Goal: Task Accomplishment & Management: Manage account settings

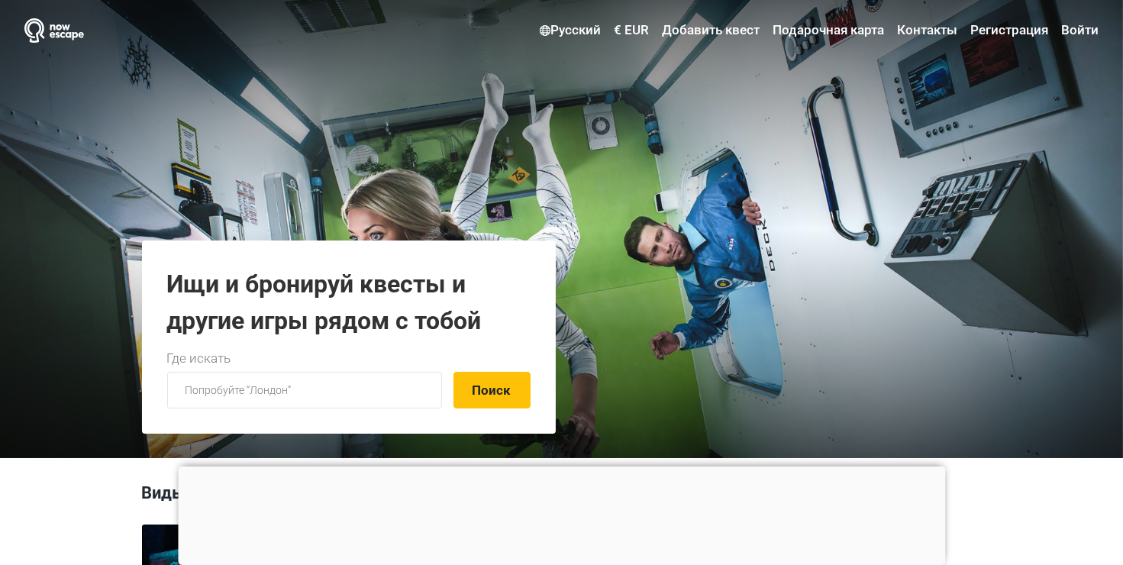
type input "[EMAIL_ADDRESS][DOMAIN_NAME]"
click at [1073, 33] on link "Войти" at bounding box center [1077, 30] width 41 height 27
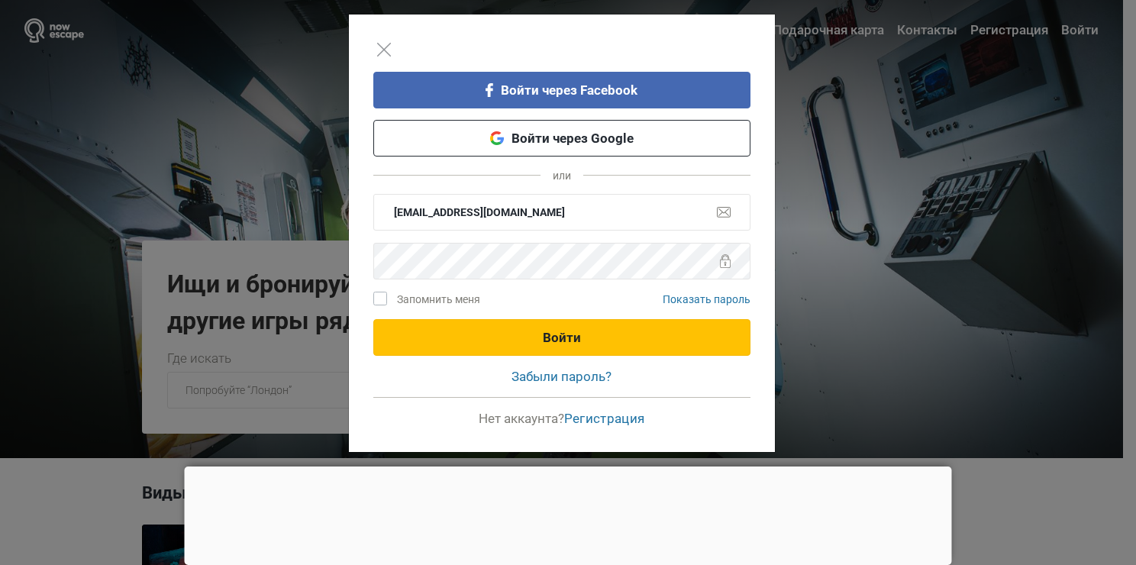
click at [620, 335] on button "Войти" at bounding box center [561, 337] width 377 height 37
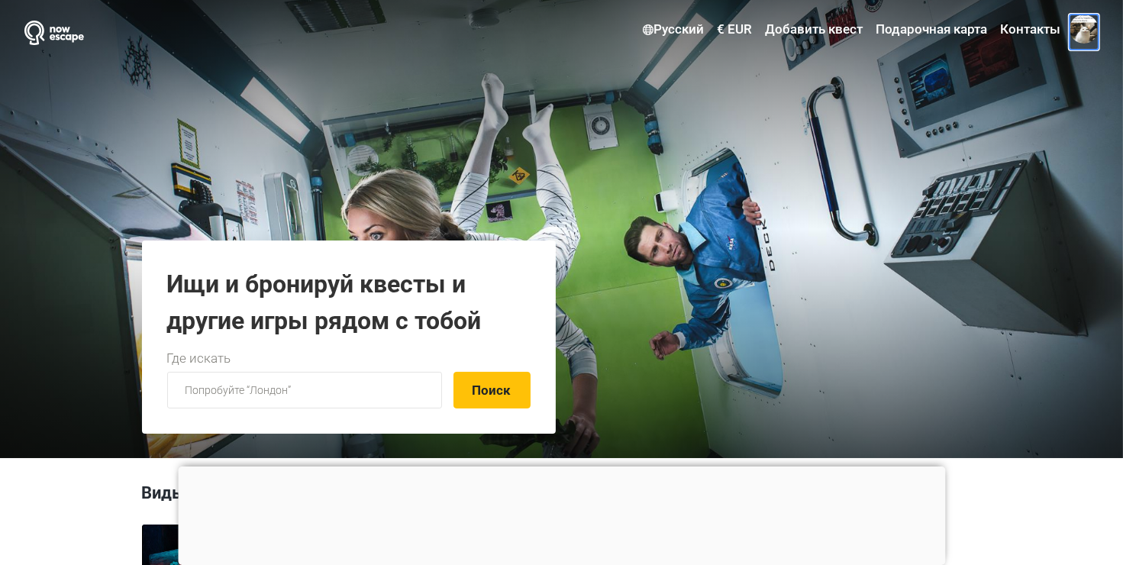
click at [1088, 34] on span at bounding box center [1083, 29] width 29 height 29
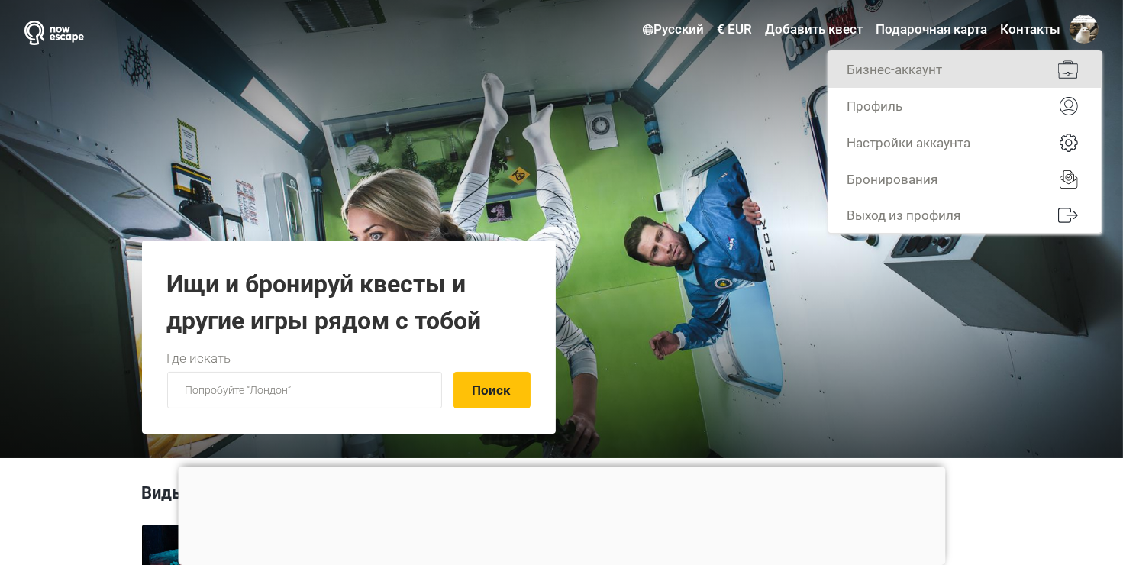
click at [937, 66] on link "Бизнес-аккаунт" at bounding box center [964, 69] width 273 height 37
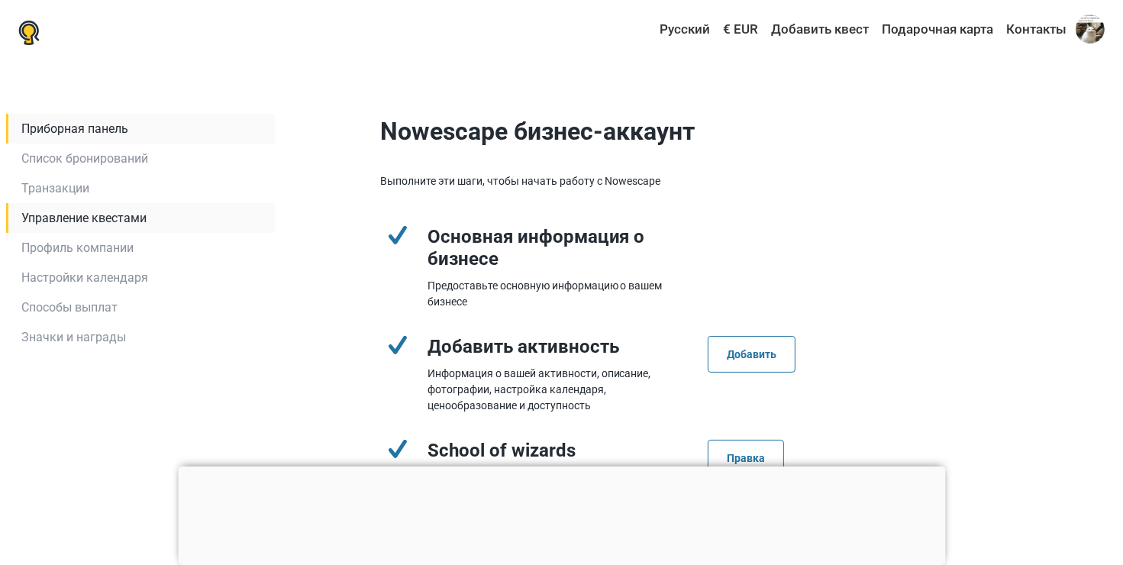
click at [108, 213] on link "Управление квестами" at bounding box center [140, 218] width 269 height 30
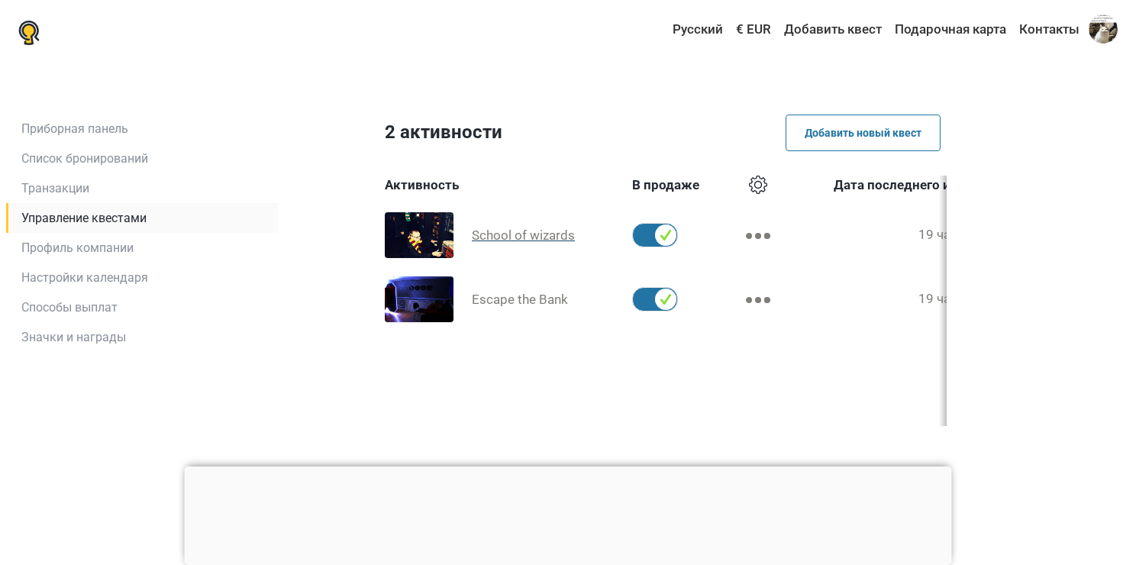
click at [508, 241] on span "School of wizards" at bounding box center [523, 234] width 103 height 15
click at [494, 231] on span "School of wizards" at bounding box center [523, 234] width 103 height 15
click at [495, 296] on span "Escape the Bank" at bounding box center [520, 299] width 96 height 15
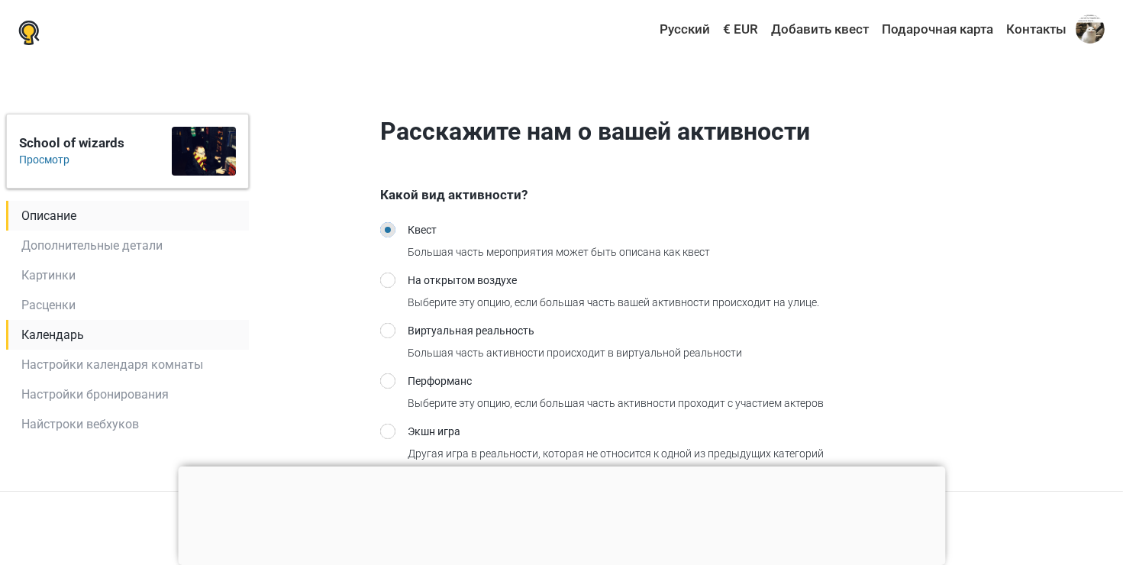
click at [88, 333] on link "Календарь" at bounding box center [127, 335] width 243 height 30
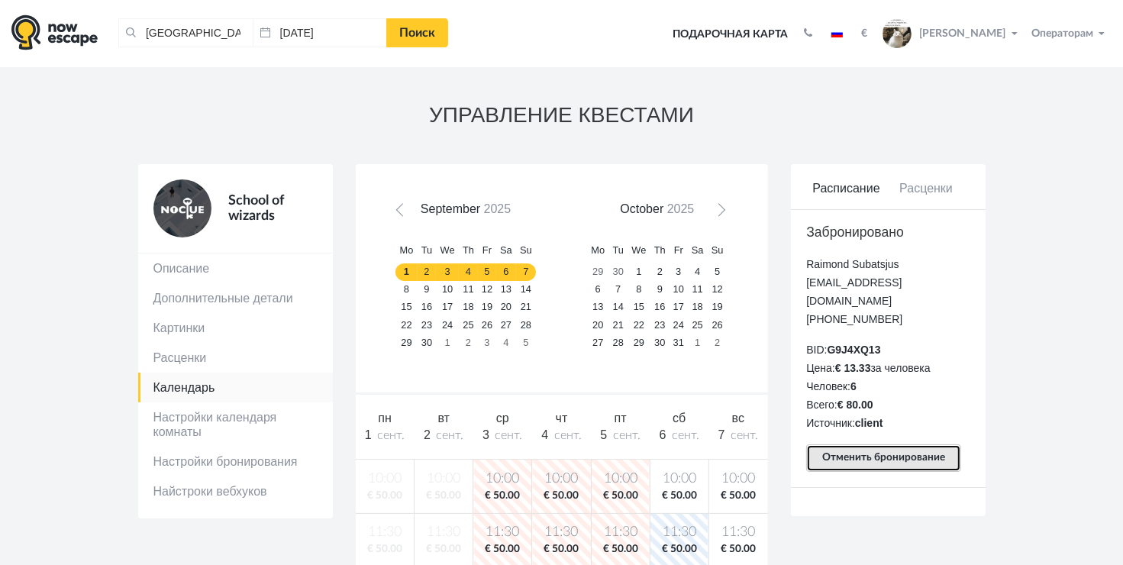
click at [868, 446] on button "Отменить бронирование" at bounding box center [883, 457] width 155 height 27
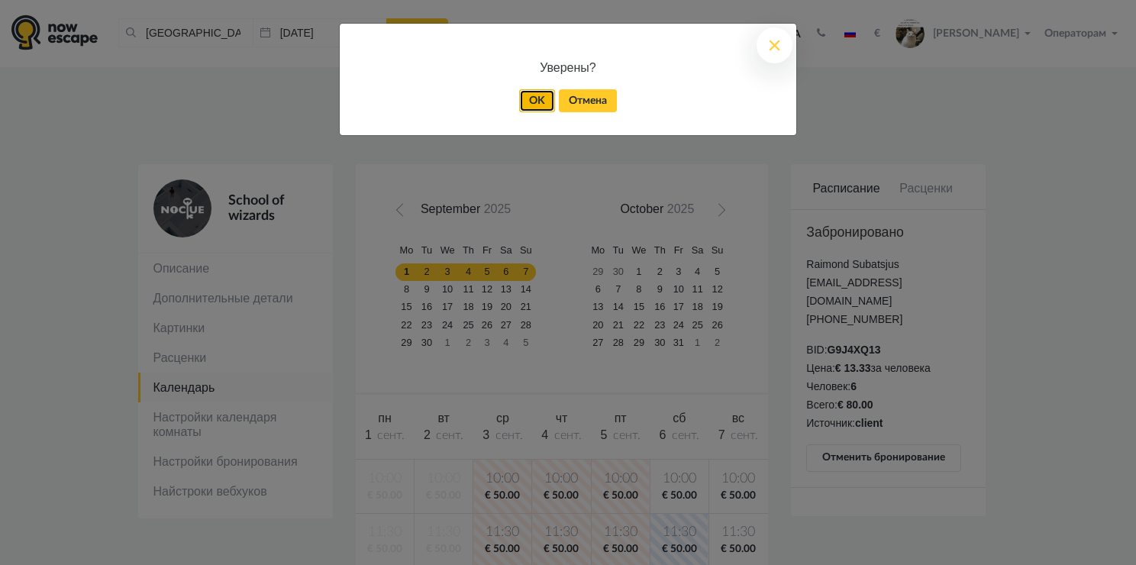
click at [536, 97] on link "OK" at bounding box center [537, 100] width 36 height 23
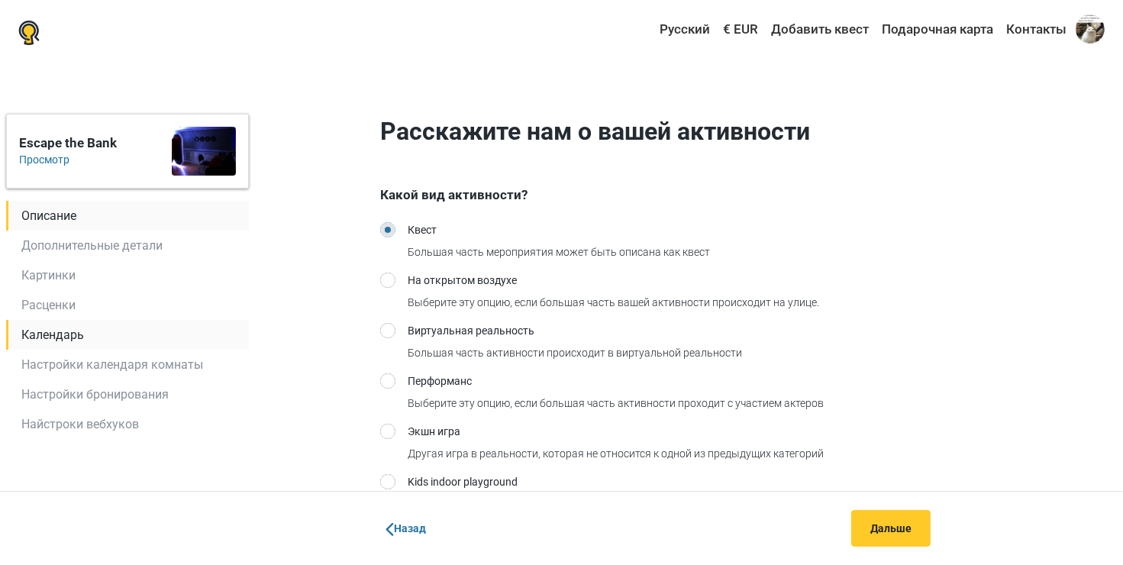
click at [53, 331] on link "Календарь" at bounding box center [127, 335] width 243 height 30
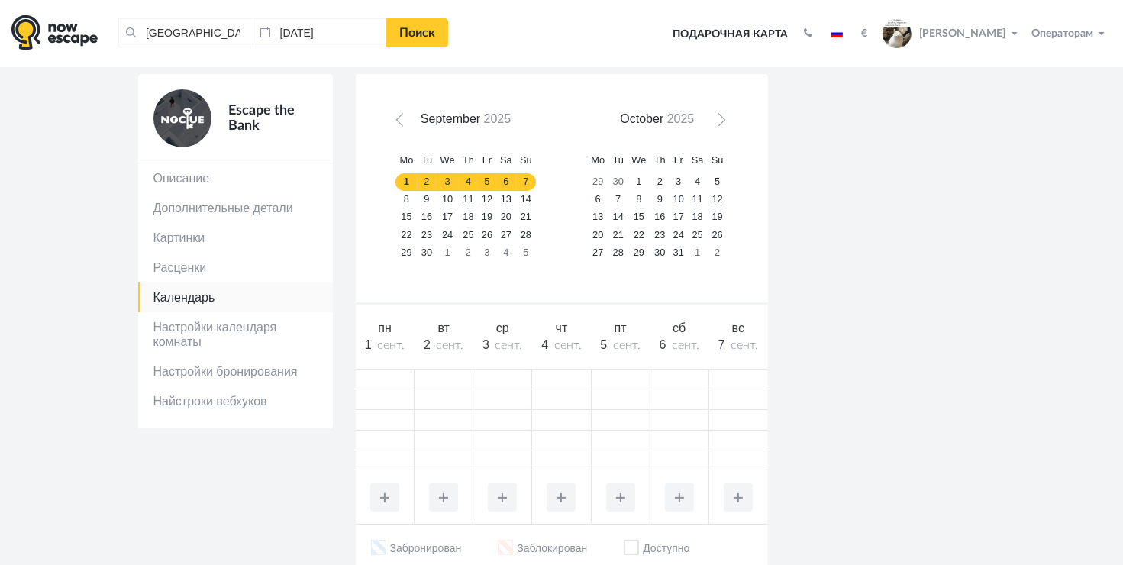
scroll to position [92, 0]
click at [516, 196] on link "14" at bounding box center [526, 198] width 20 height 18
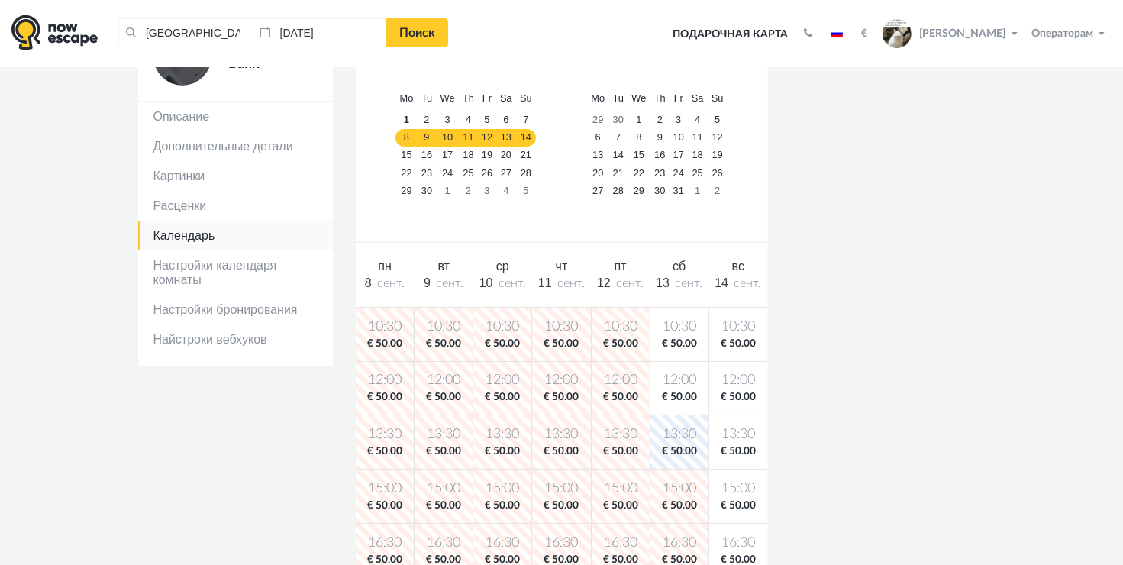
scroll to position [75, 0]
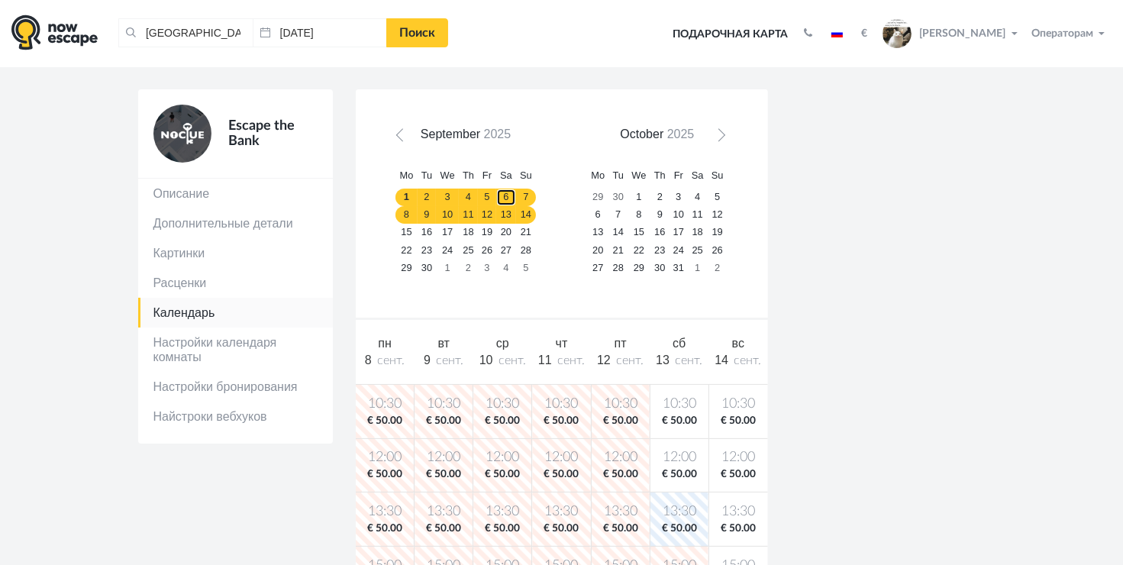
click at [510, 201] on link "6" at bounding box center [506, 198] width 20 height 18
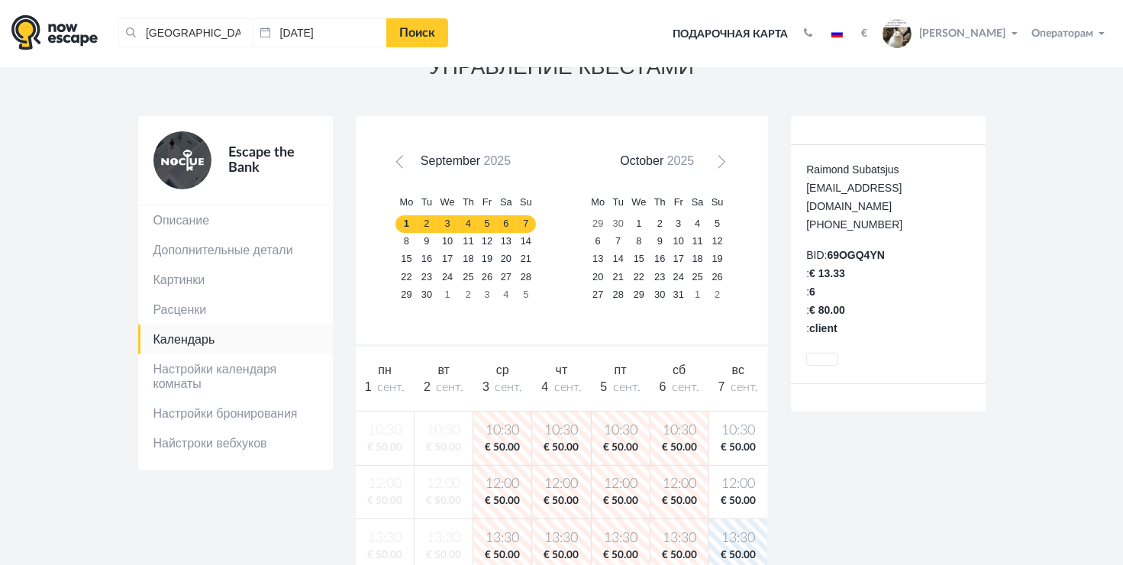
scroll to position [43, 0]
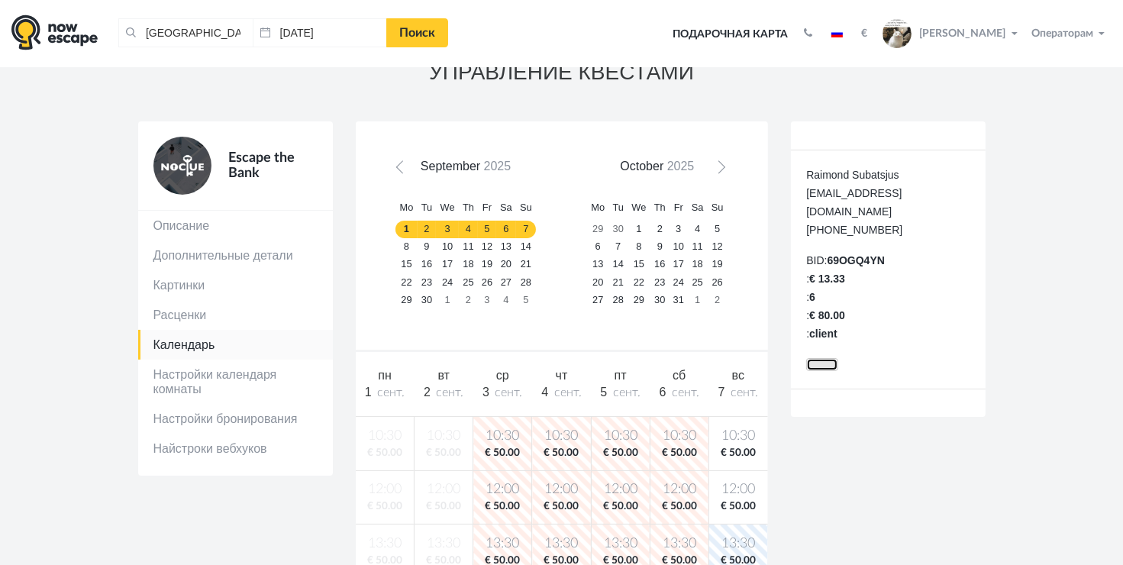
click at [822, 358] on button at bounding box center [822, 364] width 32 height 12
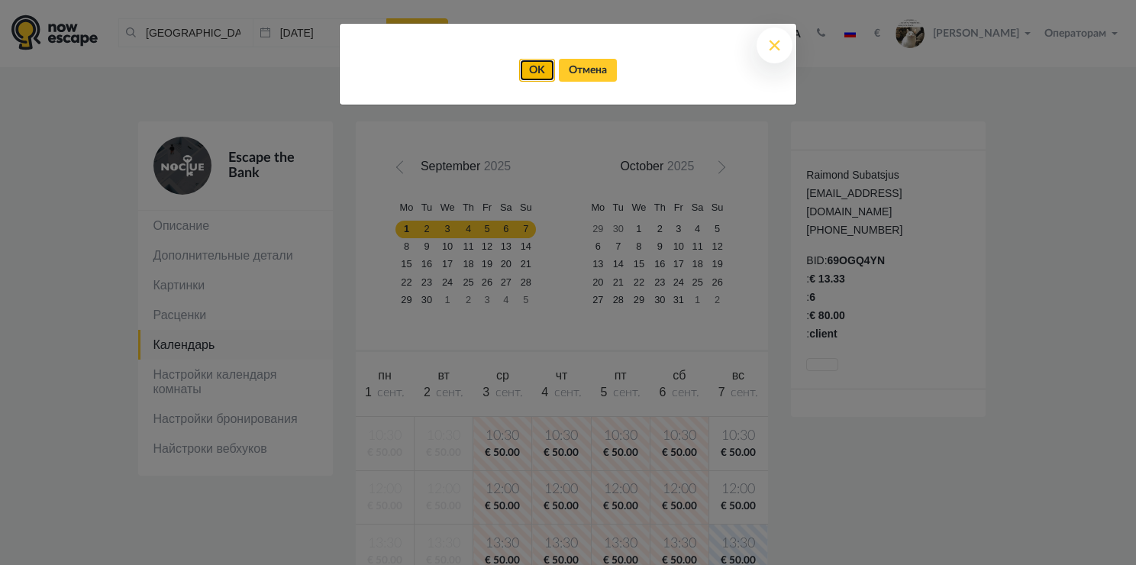
click at [533, 74] on link "OK" at bounding box center [537, 70] width 36 height 23
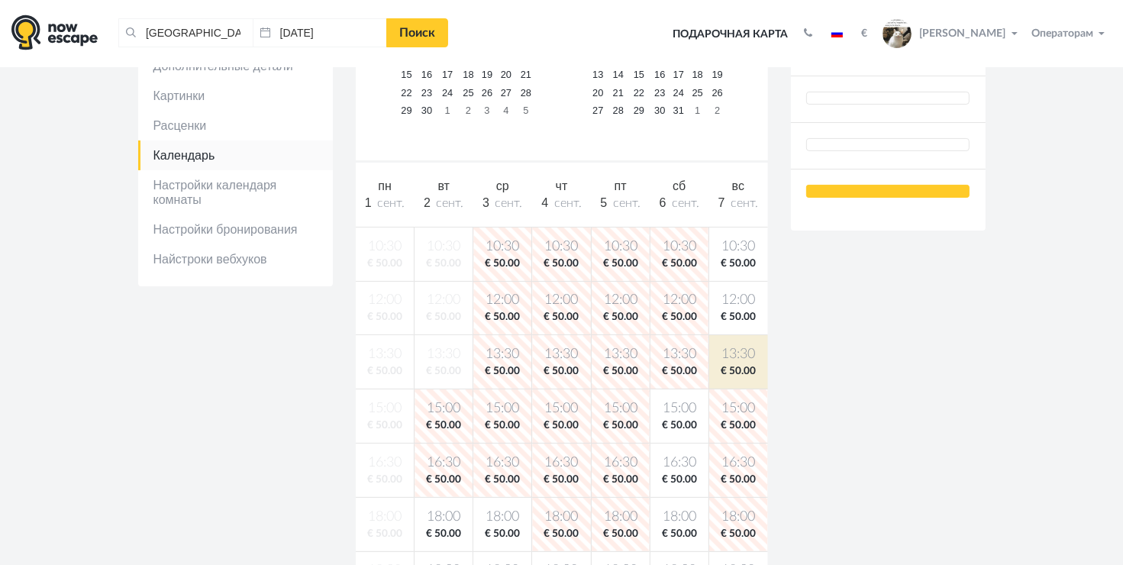
scroll to position [234, 0]
